Goal: Entertainment & Leisure: Consume media (video, audio)

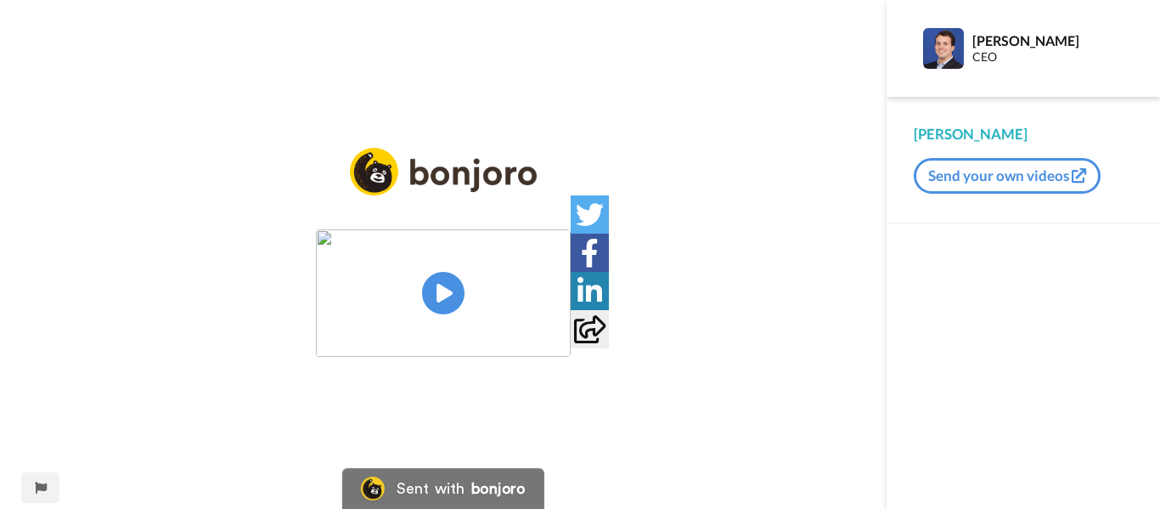
click at [441, 280] on img at bounding box center [443, 292] width 255 height 127
click at [493, 314] on video at bounding box center [443, 292] width 255 height 127
click at [555, 334] on img at bounding box center [547, 325] width 18 height 18
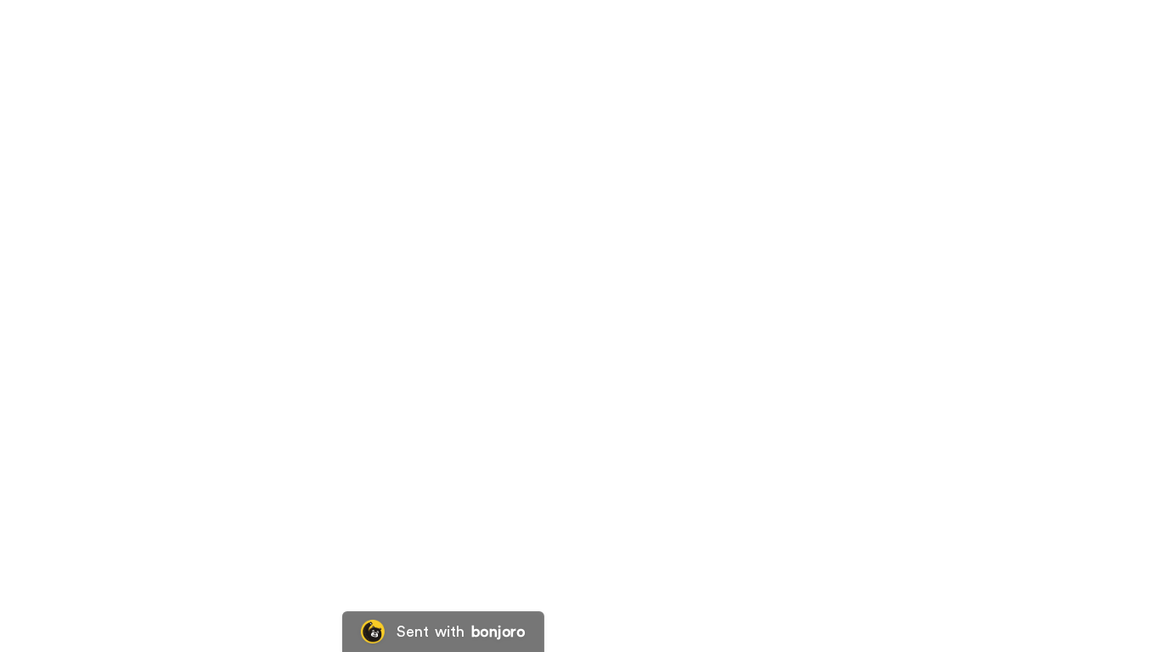
click at [652, 355] on video at bounding box center [580, 326] width 1160 height 652
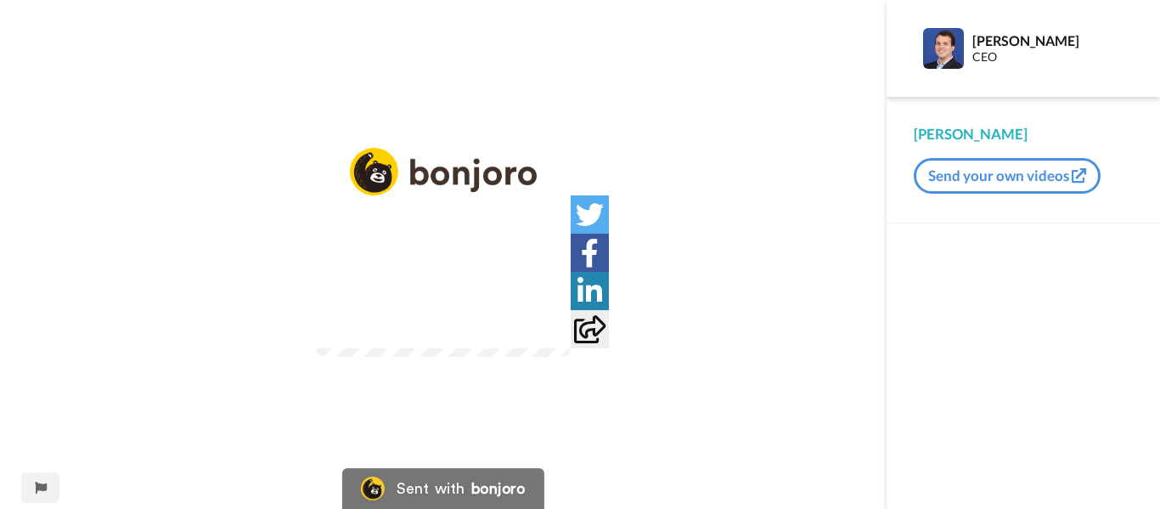
click at [571, 357] on video at bounding box center [443, 292] width 255 height 127
click at [555, 334] on img at bounding box center [547, 325] width 18 height 18
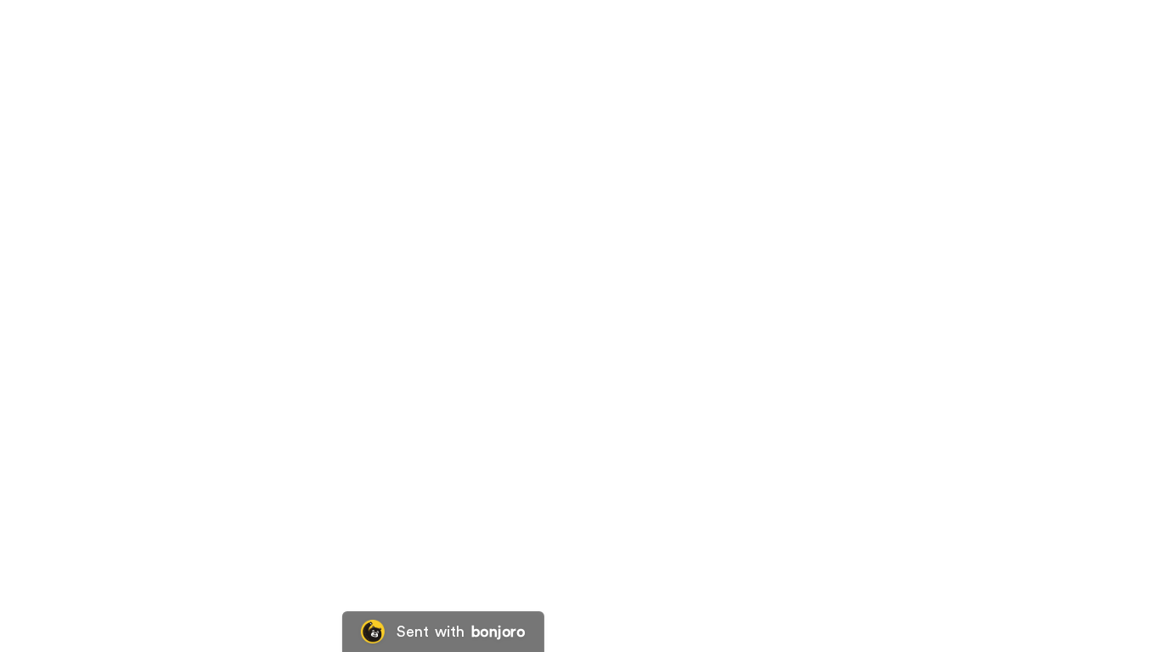
click at [746, 347] on video at bounding box center [580, 326] width 1160 height 652
click at [578, 410] on video at bounding box center [580, 325] width 1160 height 651
click at [742, 457] on video at bounding box center [580, 326] width 1160 height 652
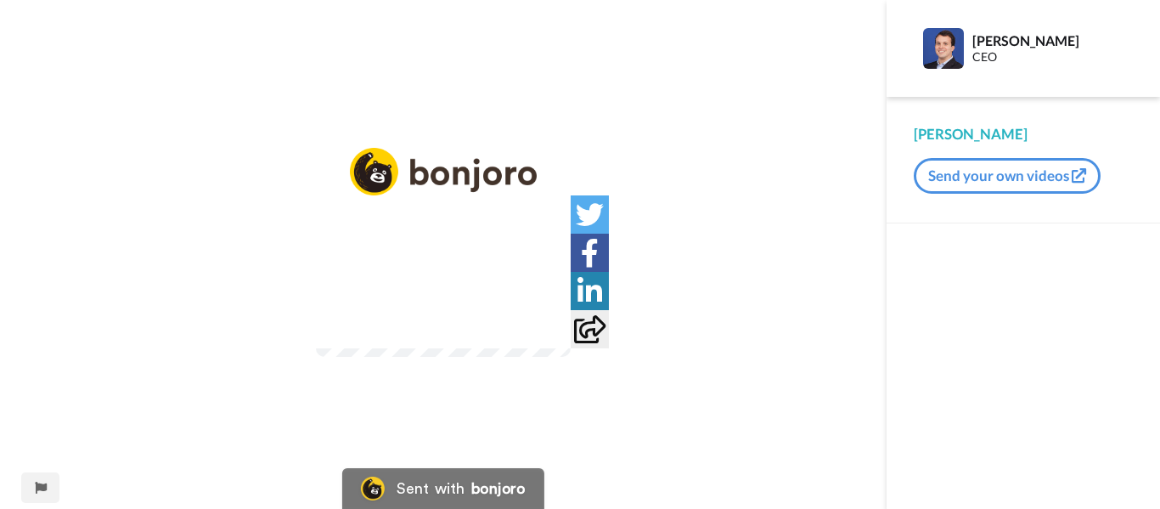
drag, startPoint x: 712, startPoint y: 428, endPoint x: 713, endPoint y: 531, distance: 102.8
click at [555, 333] on img at bounding box center [546, 324] width 17 height 17
